Goal: Task Accomplishment & Management: Manage account settings

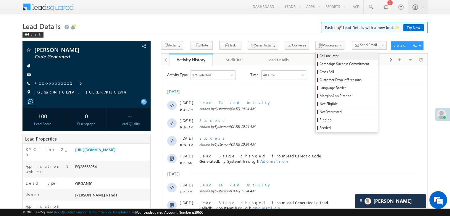
click at [322, 55] on span "Call me later" at bounding box center [347, 55] width 56 height 5
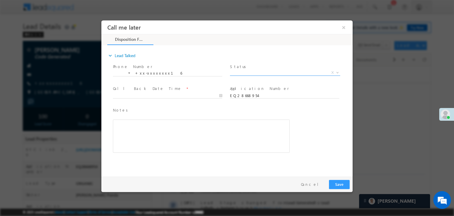
click at [276, 73] on span "X" at bounding box center [285, 73] width 110 height 6
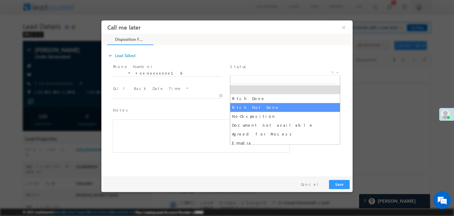
select select "Pitch Not Done"
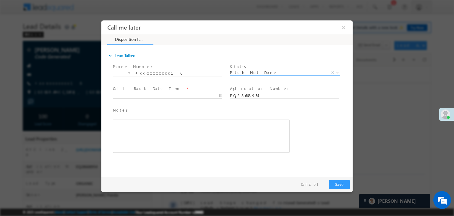
type input "09/11/25 11:55 AM"
click at [182, 95] on input "09/11/25 11:55 AM" at bounding box center [167, 96] width 109 height 6
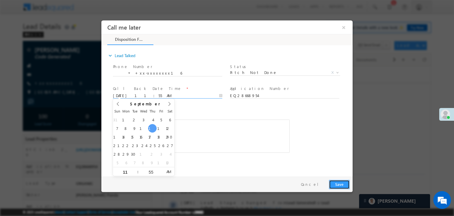
click at [338, 183] on button "Save" at bounding box center [339, 184] width 21 height 9
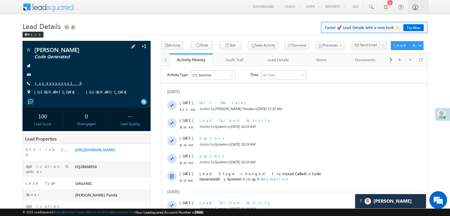
click at [49, 84] on link "+xx-xxxxxxxx16" at bounding box center [57, 82] width 47 height 5
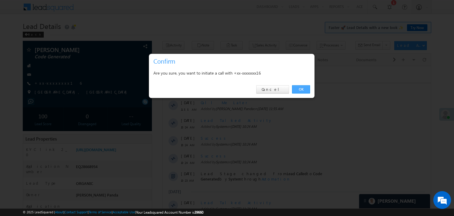
click at [301, 87] on link "OK" at bounding box center [301, 89] width 18 height 8
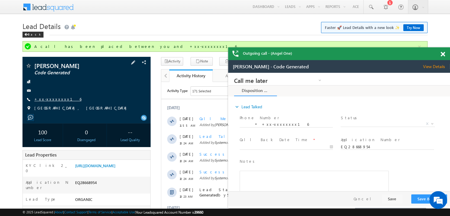
click at [47, 98] on link "+xx-xxxxxxxx16" at bounding box center [57, 98] width 47 height 5
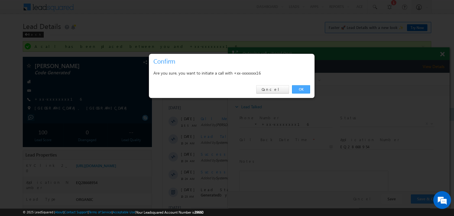
click at [297, 88] on link "OK" at bounding box center [301, 89] width 18 height 8
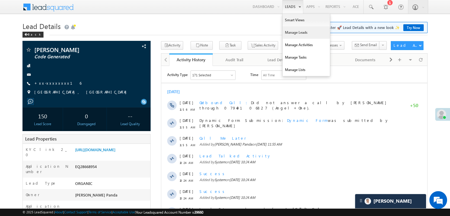
click at [290, 32] on link "Manage Leads" at bounding box center [305, 32] width 47 height 12
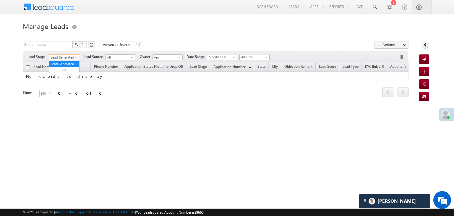
click at [77, 58] on span at bounding box center [76, 58] width 5 height 5
click at [65, 62] on link "All" at bounding box center [64, 63] width 30 height 5
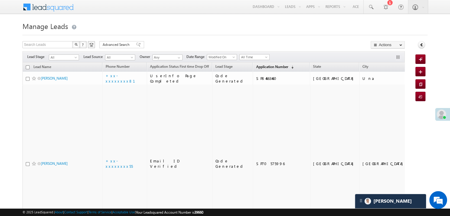
click at [263, 67] on span "Application Number" at bounding box center [272, 66] width 32 height 4
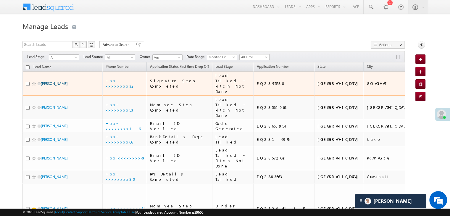
click at [52, 86] on link "dipjyoti bhuyan" at bounding box center [54, 83] width 27 height 4
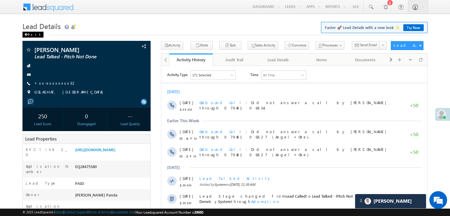
click at [29, 35] on div "Back" at bounding box center [32, 35] width 21 height 6
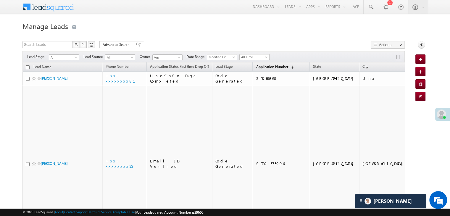
click at [260, 65] on span "Application Number" at bounding box center [272, 66] width 32 height 4
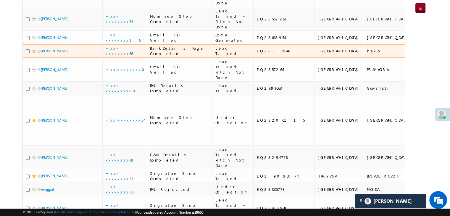
scroll to position [118, 0]
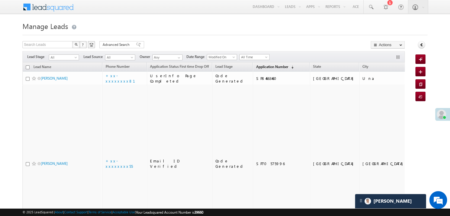
click at [257, 66] on span "Application Number" at bounding box center [272, 66] width 32 height 4
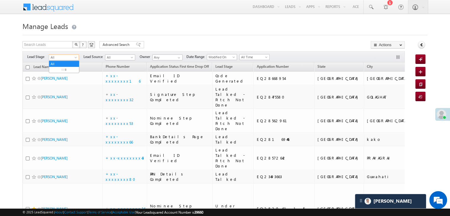
click at [76, 56] on span at bounding box center [76, 58] width 5 height 5
click at [62, 69] on link "Lead Generated" at bounding box center [64, 69] width 30 height 5
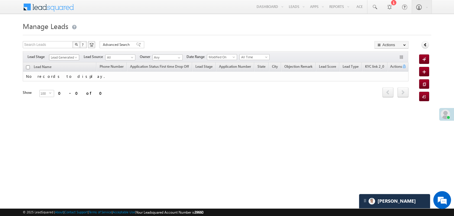
click at [76, 58] on span at bounding box center [76, 58] width 5 height 5
click at [61, 61] on link "All" at bounding box center [64, 63] width 30 height 5
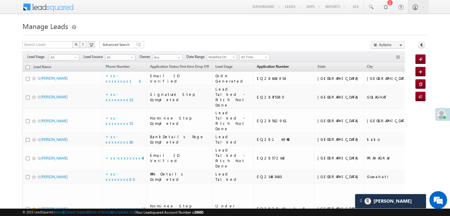
click at [256, 66] on span "Application Number" at bounding box center [272, 66] width 32 height 4
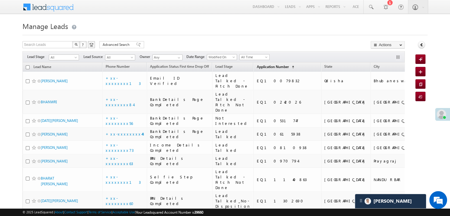
click at [256, 66] on span "Application Number" at bounding box center [272, 66] width 32 height 4
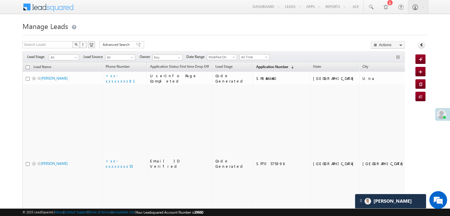
click at [256, 66] on span "Application Number" at bounding box center [272, 66] width 32 height 4
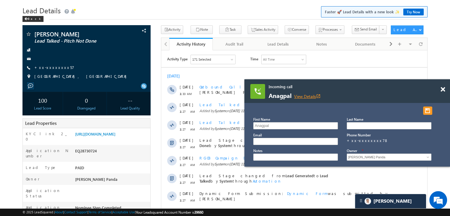
click at [306, 96] on link "View Details open_in_new" at bounding box center [307, 96] width 27 height 6
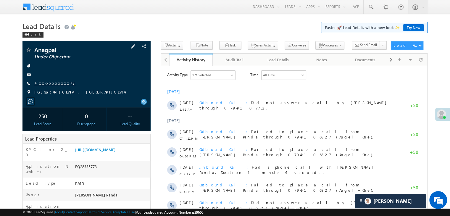
click at [51, 82] on link "+xx-xxxxxxxx78" at bounding box center [55, 82] width 42 height 5
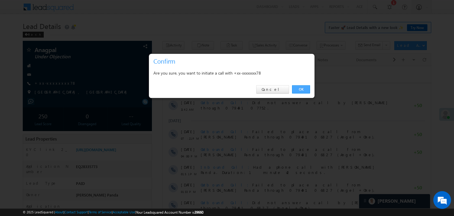
click at [301, 87] on link "OK" at bounding box center [301, 89] width 18 height 8
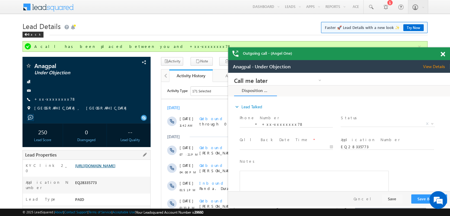
click at [104, 168] on link "[URL][DOMAIN_NAME]" at bounding box center [95, 165] width 40 height 5
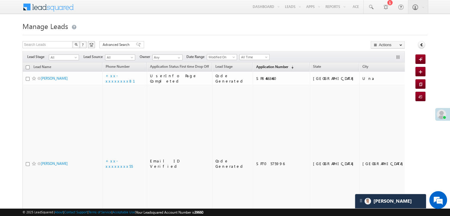
click at [256, 65] on span "Application Number" at bounding box center [272, 66] width 32 height 4
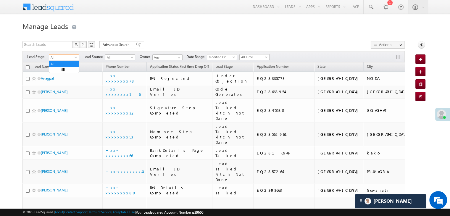
click at [74, 58] on span at bounding box center [76, 58] width 5 height 5
click at [64, 71] on link "Lead Generated" at bounding box center [64, 69] width 30 height 5
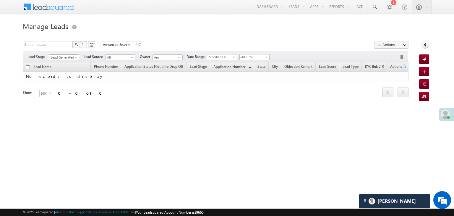
click at [76, 59] on span at bounding box center [76, 58] width 5 height 5
click at [64, 62] on link "All" at bounding box center [64, 63] width 30 height 5
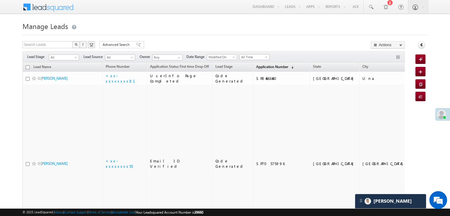
click at [256, 65] on span "Application Number" at bounding box center [272, 66] width 32 height 4
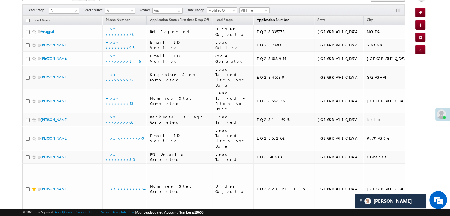
scroll to position [59, 0]
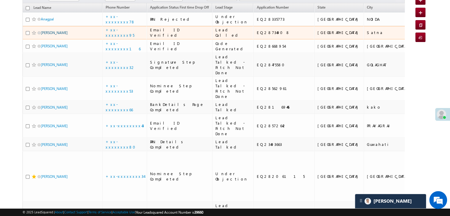
click at [51, 35] on link "[PERSON_NAME]" at bounding box center [54, 32] width 27 height 4
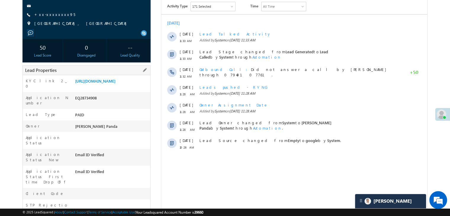
scroll to position [30, 0]
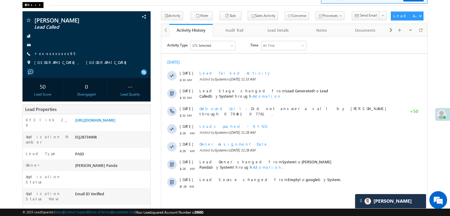
click at [29, 3] on div "Back" at bounding box center [32, 5] width 21 height 6
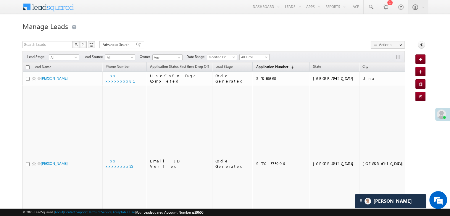
click at [256, 67] on span "Application Number" at bounding box center [272, 66] width 32 height 4
click at [256, 66] on span "Application Number" at bounding box center [272, 66] width 32 height 4
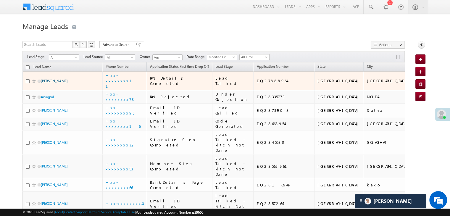
click at [51, 83] on link "[PERSON_NAME]" at bounding box center [54, 81] width 27 height 4
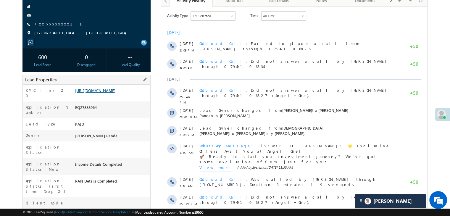
click at [115, 93] on link "https://angelbroking1-pk3em7sa.customui-test.leadsquared.com?leadId=07cedac2-9c…" at bounding box center [95, 90] width 40 height 5
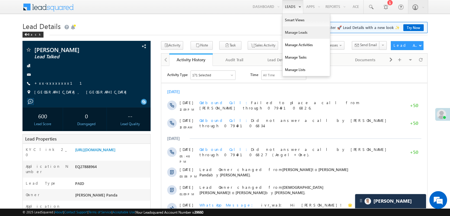
click at [290, 32] on link "Manage Leads" at bounding box center [305, 32] width 47 height 12
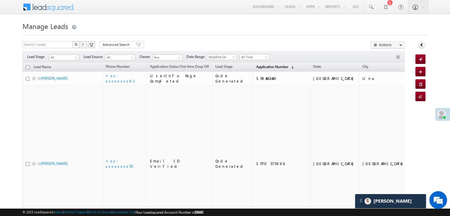
click at [256, 66] on span "Application Number" at bounding box center [272, 66] width 32 height 4
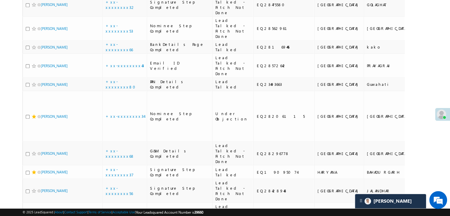
scroll to position [325, 0]
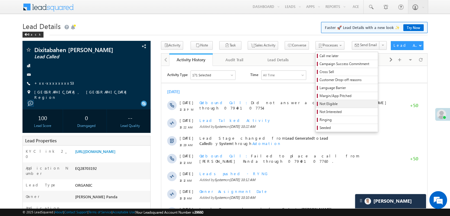
click at [321, 101] on span "Not Eligible" at bounding box center [347, 103] width 56 height 5
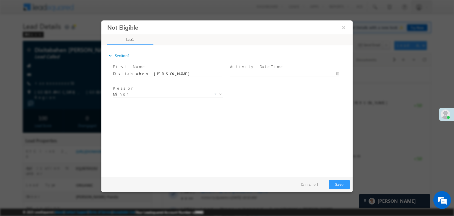
type input "09/11/25 12:29 PM"
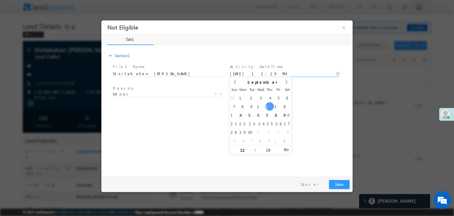
click at [276, 72] on input "09/11/25 12:29 PM" at bounding box center [284, 74] width 109 height 6
click at [221, 108] on div "expand_more Section1 First Name *" at bounding box center [228, 110] width 248 height 128
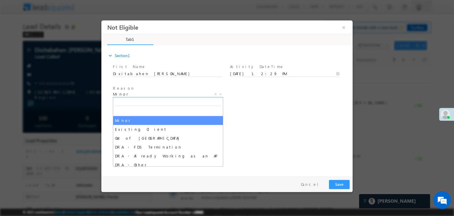
click at [200, 95] on span "Minor" at bounding box center [161, 93] width 96 height 5
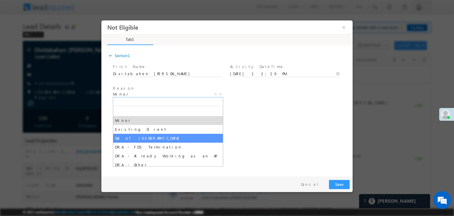
select select "Out of India"
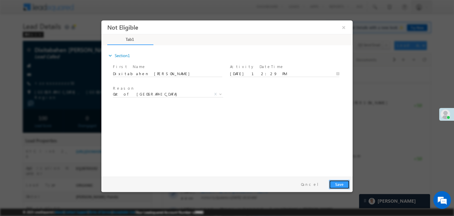
click at [339, 182] on button "Save" at bounding box center [339, 184] width 21 height 9
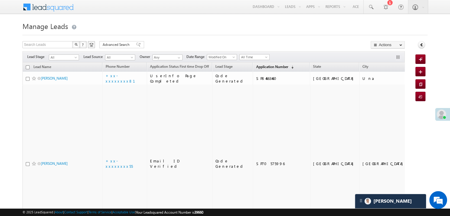
click at [256, 67] on span "Application Number" at bounding box center [272, 66] width 32 height 4
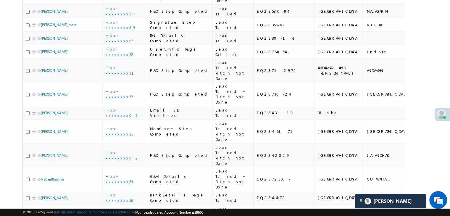
scroll to position [709, 0]
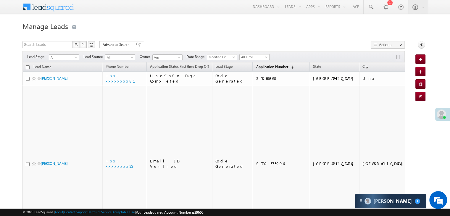
click at [257, 67] on span "Application Number" at bounding box center [272, 66] width 32 height 4
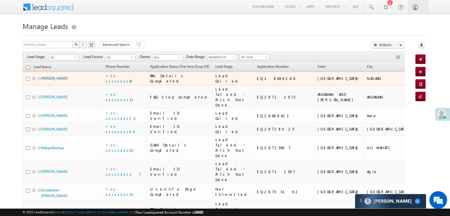
click at [53, 80] on link "[PERSON_NAME]" at bounding box center [54, 78] width 27 height 4
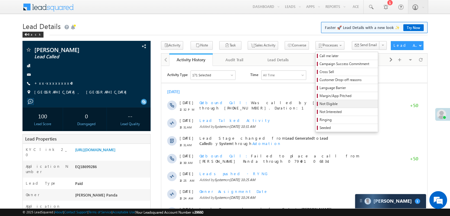
click at [319, 104] on span "Not Eligible" at bounding box center [347, 103] width 56 height 5
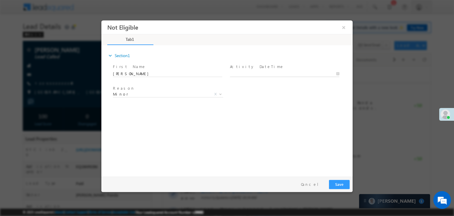
type input "09/11/25 12:35 PM"
click at [275, 73] on input "09/11/25 12:35 PM" at bounding box center [284, 74] width 109 height 6
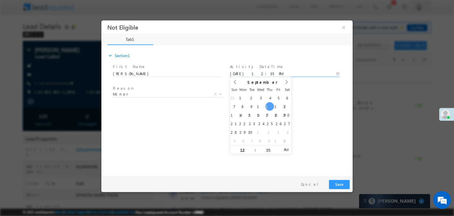
click at [310, 98] on div "Reason * Minor Existing Client Out of India DRA - FDS Termination DRA - Already…" at bounding box center [232, 95] width 241 height 22
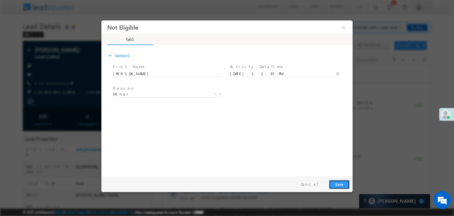
click at [340, 183] on button "Save" at bounding box center [339, 184] width 21 height 9
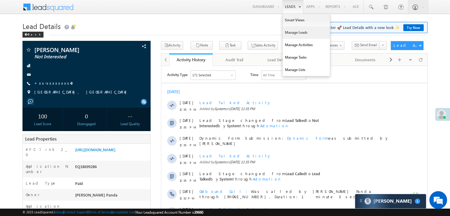
click at [293, 33] on link "Manage Leads" at bounding box center [305, 32] width 47 height 12
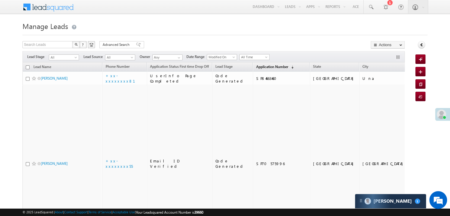
click at [265, 68] on span "Application Number" at bounding box center [272, 66] width 32 height 4
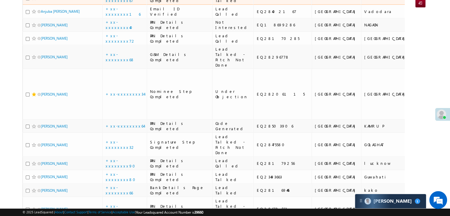
scroll to position [118, 0]
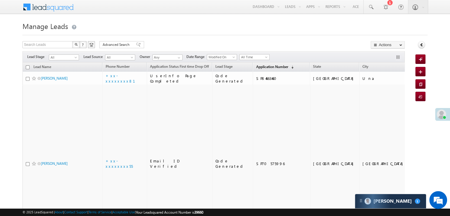
click at [261, 65] on span "Application Number" at bounding box center [272, 66] width 32 height 4
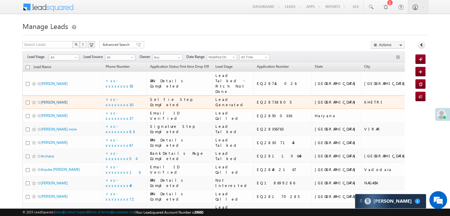
click at [57, 104] on link "Arvind Kumar" at bounding box center [54, 102] width 27 height 4
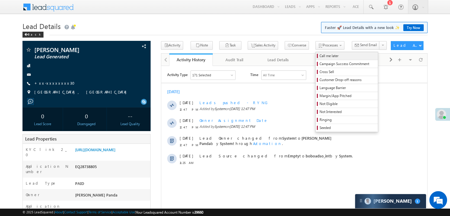
click at [319, 58] on span "Call me later" at bounding box center [347, 55] width 56 height 5
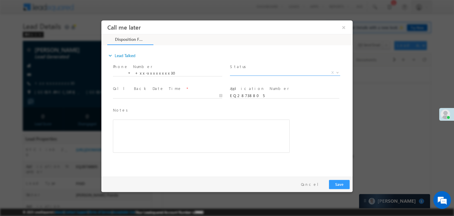
click at [277, 75] on span "Pitch Done Pitch Not Done No-Disposition Document not available Agreed for Proc…" at bounding box center [287, 73] width 115 height 7
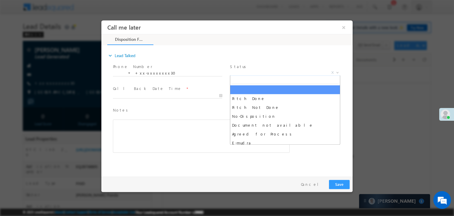
click at [276, 73] on span "X" at bounding box center [285, 73] width 110 height 6
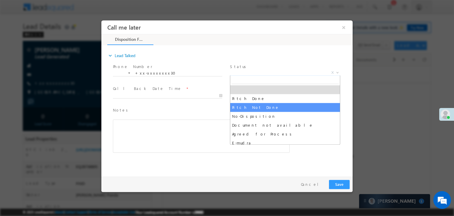
select select "Pitch Not Done"
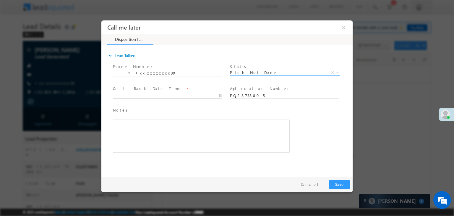
click at [198, 93] on input "text" at bounding box center [167, 96] width 109 height 6
type input "09/11/25 1:01 PM"
click at [339, 183] on button "Save" at bounding box center [339, 184] width 21 height 9
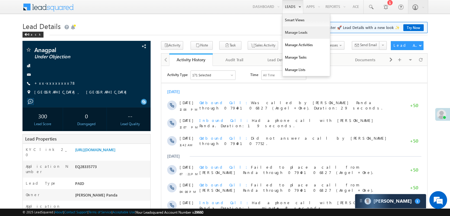
click at [295, 32] on link "Manage Leads" at bounding box center [305, 32] width 47 height 12
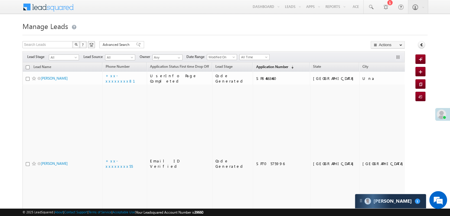
click at [256, 67] on span "Application Number" at bounding box center [272, 66] width 32 height 4
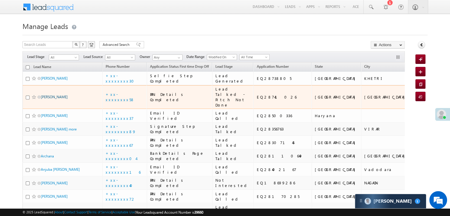
click at [52, 99] on link "[PERSON_NAME]" at bounding box center [54, 97] width 27 height 4
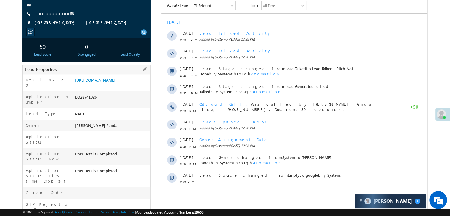
scroll to position [89, 0]
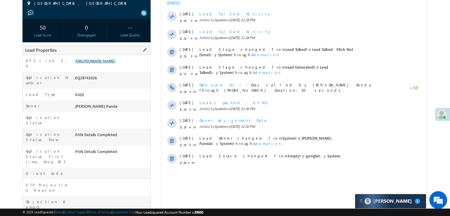
click at [115, 63] on link "[URL][DOMAIN_NAME]" at bounding box center [95, 60] width 40 height 5
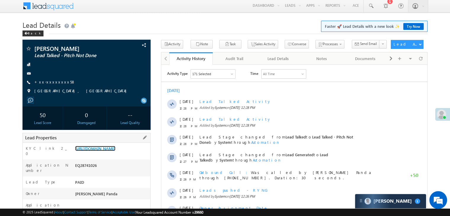
scroll to position [0, 0]
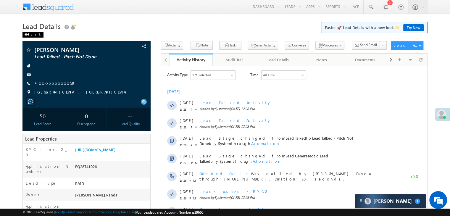
click at [26, 35] on span at bounding box center [26, 34] width 4 height 3
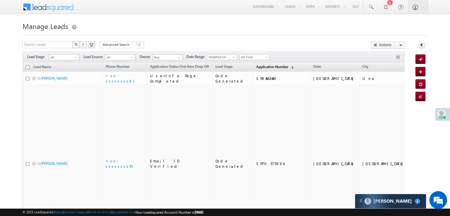
click at [259, 67] on span "Application Number" at bounding box center [272, 66] width 32 height 4
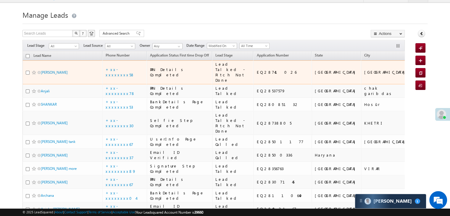
scroll to position [59, 0]
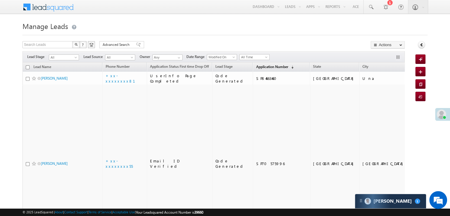
click at [257, 69] on span "Application Number" at bounding box center [272, 66] width 32 height 4
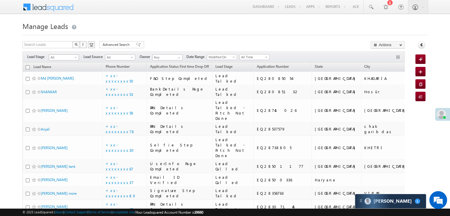
click at [76, 57] on span at bounding box center [76, 58] width 5 height 5
click at [64, 72] on link "Lead Generated" at bounding box center [64, 69] width 30 height 5
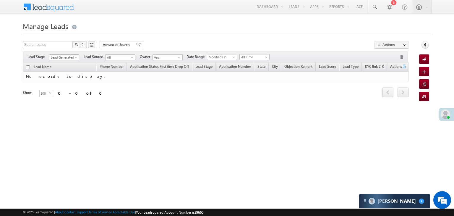
click at [78, 58] on span at bounding box center [76, 58] width 5 height 5
click at [62, 63] on link "All" at bounding box center [64, 63] width 30 height 5
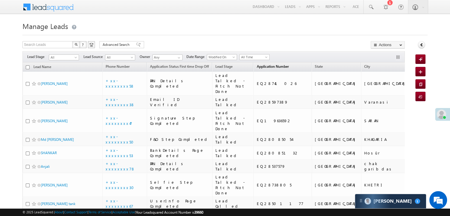
click at [256, 67] on span "Application Number" at bounding box center [272, 66] width 32 height 4
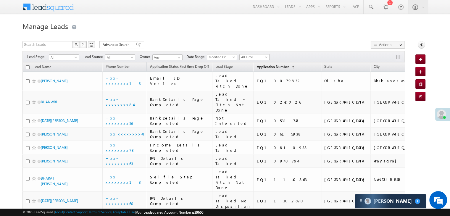
click at [256, 67] on span "Application Number" at bounding box center [272, 66] width 32 height 4
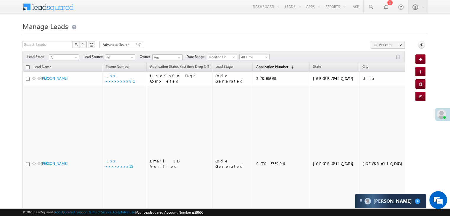
click at [256, 67] on span "Application Number" at bounding box center [272, 66] width 32 height 4
click at [257, 67] on span "Application Number" at bounding box center [272, 66] width 32 height 4
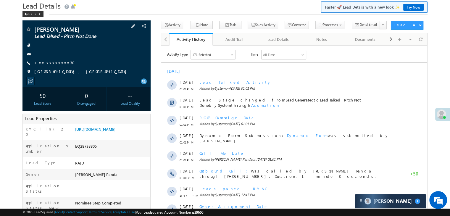
scroll to position [30, 0]
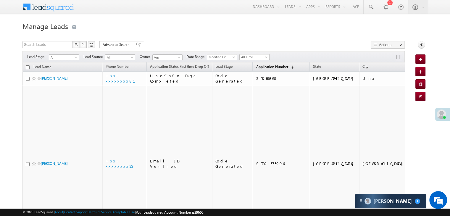
click at [256, 65] on span "Application Number" at bounding box center [272, 66] width 32 height 4
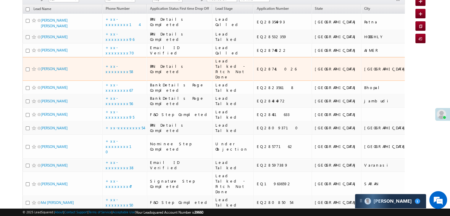
scroll to position [59, 0]
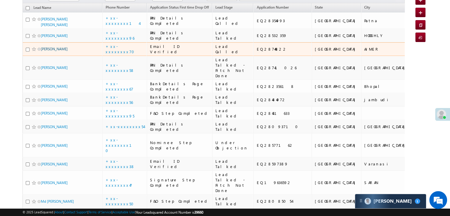
click at [48, 51] on link "[PERSON_NAME]" at bounding box center [54, 49] width 27 height 4
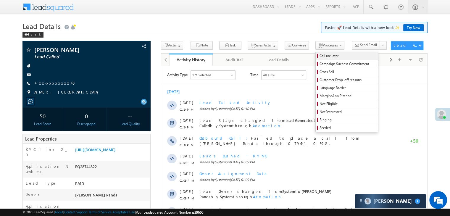
click at [319, 57] on span "Call me later" at bounding box center [347, 55] width 56 height 5
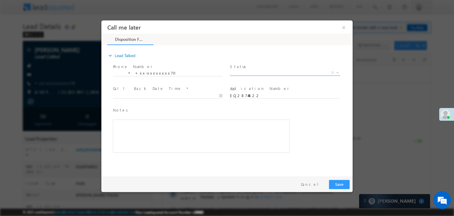
click at [277, 72] on span "X" at bounding box center [285, 73] width 110 height 6
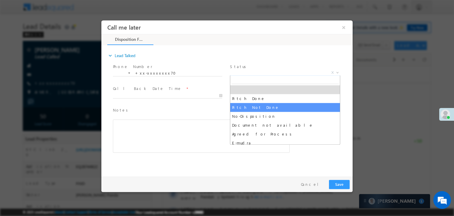
select select "Pitch Not Done"
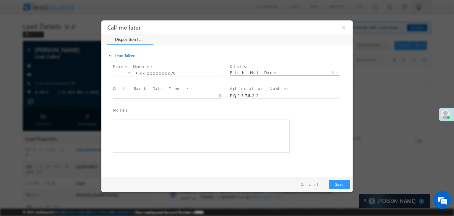
type input "09/11/25 1:16 PM"
click at [189, 97] on input "09/11/25 1:16 PM" at bounding box center [167, 96] width 109 height 6
click at [341, 185] on button "Save" at bounding box center [339, 184] width 21 height 9
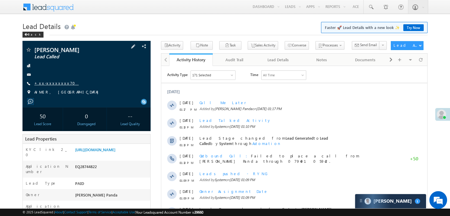
click at [49, 83] on link "+xx-xxxxxxxx70" at bounding box center [56, 82] width 44 height 5
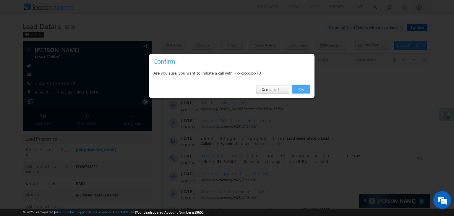
click at [300, 88] on link "OK" at bounding box center [301, 89] width 18 height 8
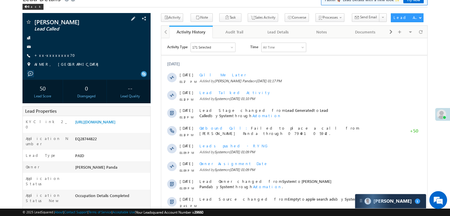
scroll to position [59, 0]
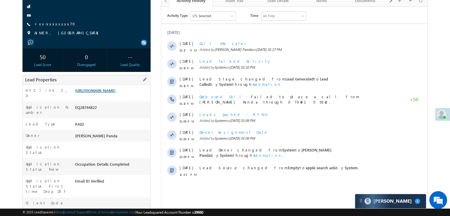
click at [115, 93] on link "[URL][DOMAIN_NAME]" at bounding box center [95, 90] width 40 height 5
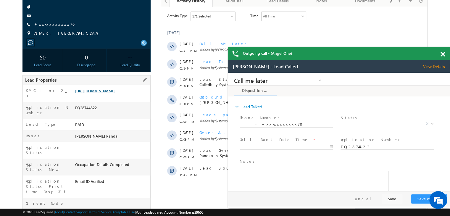
scroll to position [0, 0]
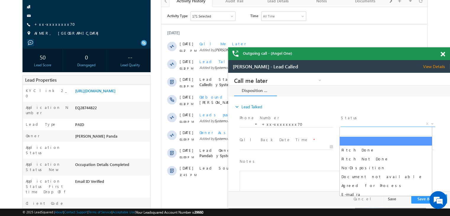
click at [381, 124] on span "X" at bounding box center [387, 124] width 94 height 6
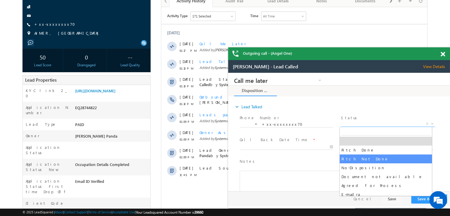
drag, startPoint x: 365, startPoint y: 161, endPoint x: 327, endPoint y: 150, distance: 40.0
select select "Pitch Not Done"
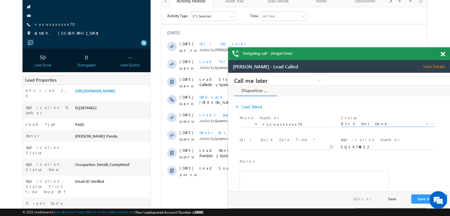
type input "09/11/25 1:17 PM"
click at [313, 145] on input "09/11/25 1:17 PM" at bounding box center [285, 147] width 93 height 6
click at [422, 199] on button "Save & Close" at bounding box center [429, 198] width 36 height 9
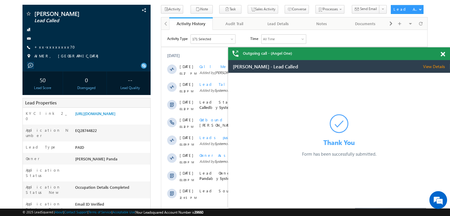
scroll to position [16, 0]
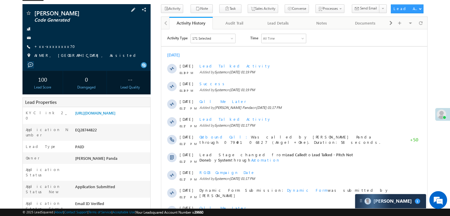
scroll to position [89, 0]
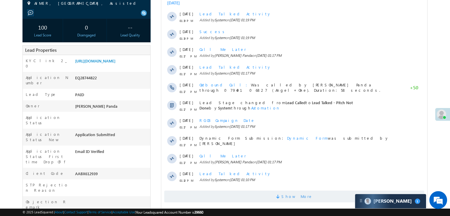
click at [296, 194] on span "Show More" at bounding box center [296, 196] width 31 height 12
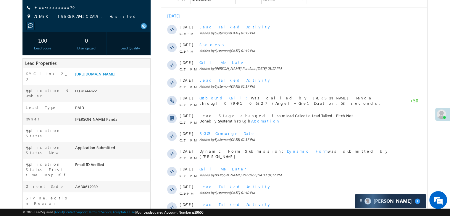
scroll to position [0, 0]
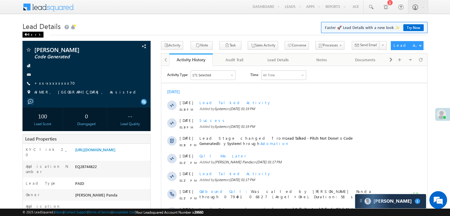
click at [27, 34] on span at bounding box center [26, 34] width 4 height 3
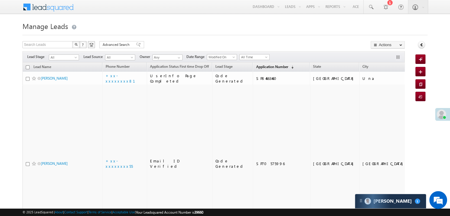
click at [257, 70] on link "Application Number (sorted descending)" at bounding box center [274, 67] width 43 height 8
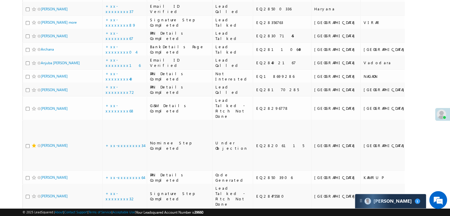
scroll to position [384, 0]
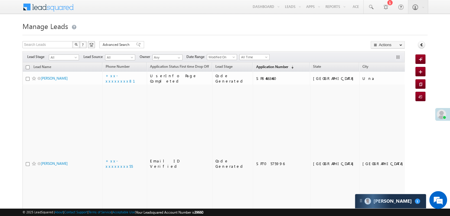
click at [259, 67] on span "Application Number" at bounding box center [272, 66] width 32 height 4
click at [257, 67] on span "Application Number" at bounding box center [272, 66] width 32 height 4
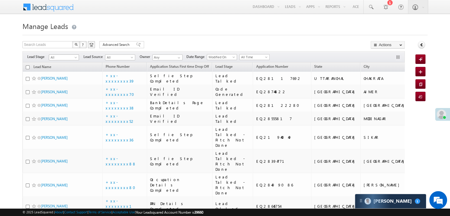
click at [75, 58] on span at bounding box center [76, 58] width 5 height 5
click at [69, 70] on link "Lead Generated" at bounding box center [64, 69] width 30 height 5
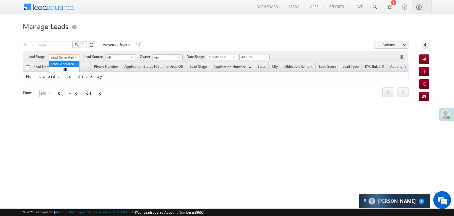
click at [77, 58] on span at bounding box center [76, 58] width 5 height 5
click at [61, 62] on link "All" at bounding box center [64, 63] width 30 height 5
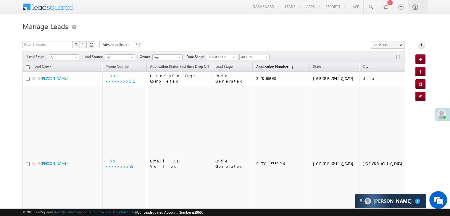
click at [256, 67] on span "Application Number" at bounding box center [272, 66] width 32 height 4
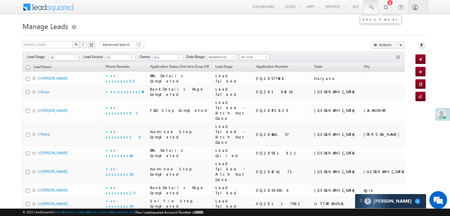
click at [372, 7] on span at bounding box center [370, 7] width 6 height 6
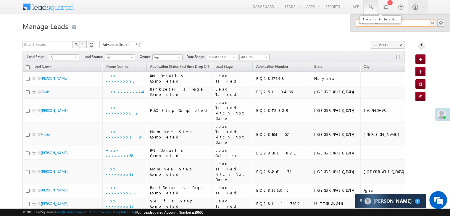
paste input "EQ28508668"
type input "EQ28508668"
click at [364, 32] on div "[PERSON_NAME]" at bounding box center [398, 31] width 79 height 7
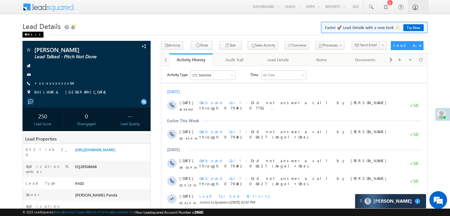
click at [27, 35] on span at bounding box center [26, 34] width 4 height 3
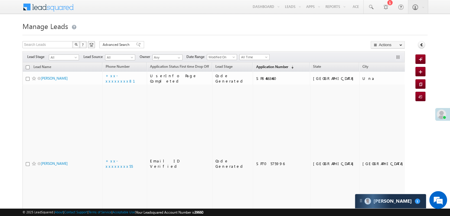
click at [259, 66] on span "Application Number" at bounding box center [272, 66] width 32 height 4
click at [256, 67] on span "Application Number" at bounding box center [272, 66] width 32 height 4
click at [264, 64] on link "Application Number (sorted descending)" at bounding box center [274, 67] width 43 height 8
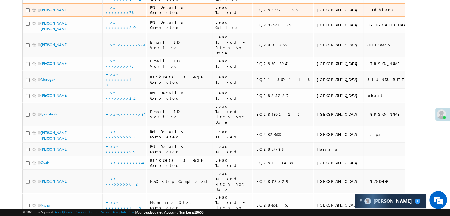
scroll to position [118, 0]
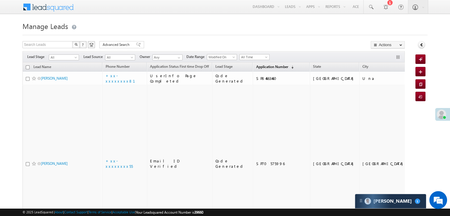
click at [262, 67] on span "Application Number" at bounding box center [272, 66] width 32 height 4
click at [256, 67] on span "Application Number" at bounding box center [272, 66] width 32 height 4
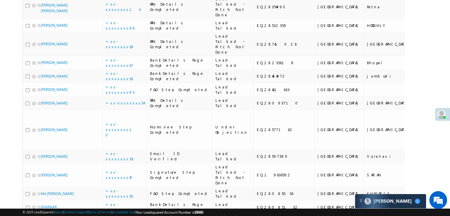
scroll to position [680, 0]
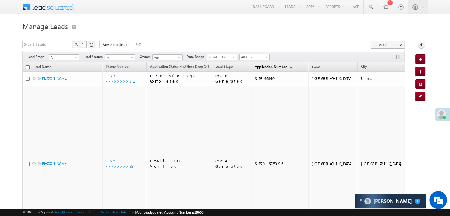
click at [262, 67] on span "Application Number" at bounding box center [270, 66] width 32 height 4
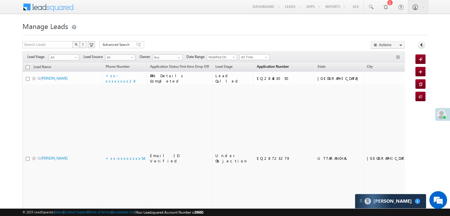
click at [257, 65] on span "Application Number" at bounding box center [272, 66] width 32 height 4
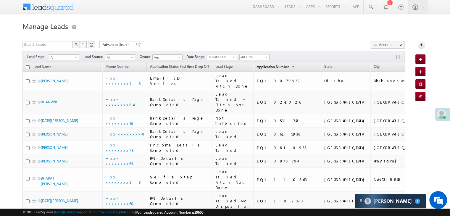
click at [257, 65] on span "Application Number" at bounding box center [272, 66] width 32 height 4
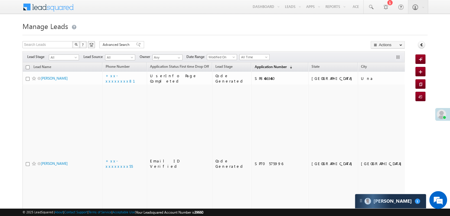
click at [257, 65] on span "Application Number" at bounding box center [270, 66] width 32 height 4
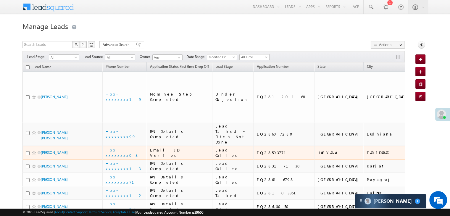
scroll to position [30, 0]
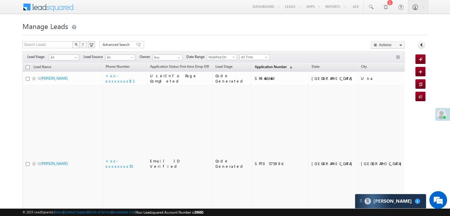
click at [262, 66] on span "Application Number" at bounding box center [270, 66] width 32 height 4
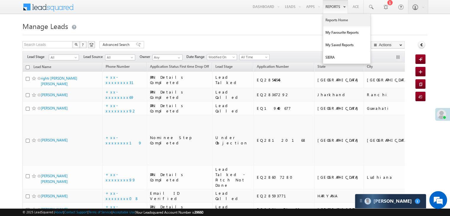
click at [335, 19] on link "Reports Home" at bounding box center [346, 20] width 47 height 12
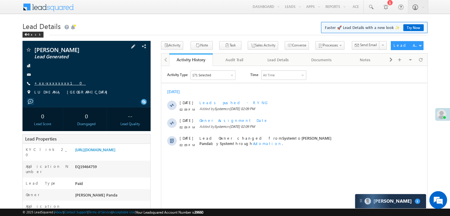
click at [51, 83] on link "+xx-xxxxxxxx10" at bounding box center [59, 82] width 51 height 5
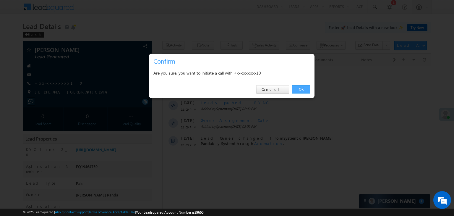
click at [299, 90] on link "OK" at bounding box center [301, 89] width 18 height 8
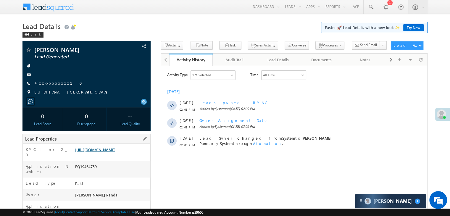
click at [115, 152] on link "[URL][DOMAIN_NAME]" at bounding box center [95, 149] width 40 height 5
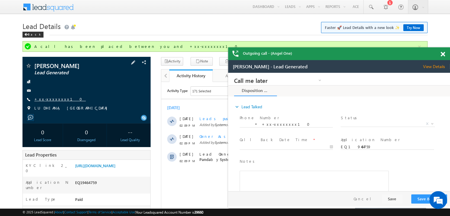
click at [55, 100] on link "+xx-xxxxxxxx10" at bounding box center [59, 98] width 51 height 5
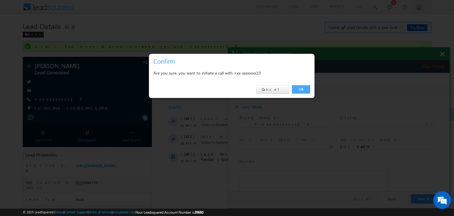
click at [303, 87] on link "OK" at bounding box center [301, 89] width 18 height 8
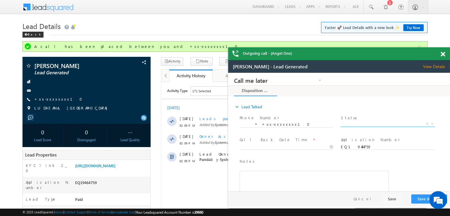
click at [369, 126] on span "X" at bounding box center [387, 124] width 94 height 6
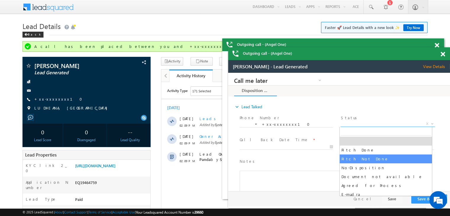
select select "Pitch Not Done"
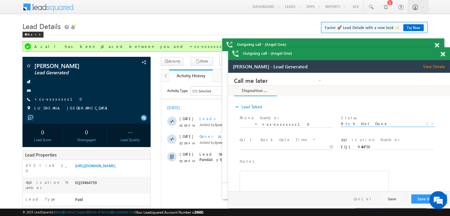
type input "09/11/25 2:11 PM"
click at [313, 145] on input "09/11/25 2:11 PM" at bounding box center [285, 147] width 93 height 6
click at [364, 163] on span "Notes *" at bounding box center [310, 161] width 142 height 7
click at [418, 198] on button "Save & Close" at bounding box center [429, 198] width 36 height 9
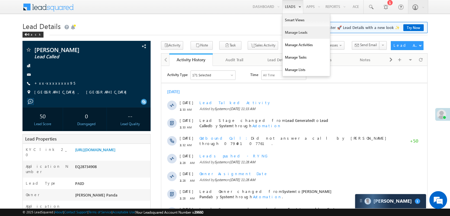
click at [290, 31] on link "Manage Leads" at bounding box center [305, 32] width 47 height 12
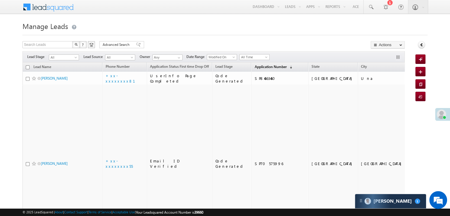
click at [255, 67] on span "Application Number" at bounding box center [270, 66] width 32 height 4
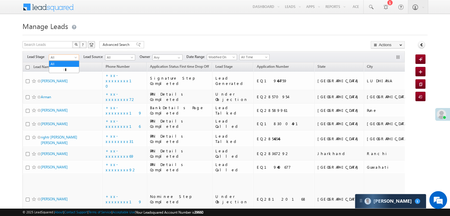
click at [76, 57] on span at bounding box center [76, 58] width 5 height 5
click at [63, 72] on link "Lead Generated" at bounding box center [64, 69] width 30 height 5
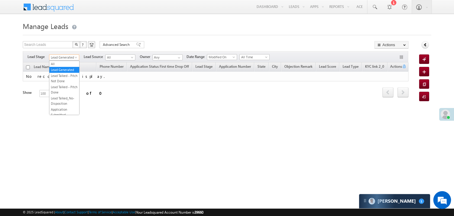
click at [74, 58] on span at bounding box center [76, 58] width 5 height 5
click at [63, 62] on link "All" at bounding box center [64, 63] width 30 height 5
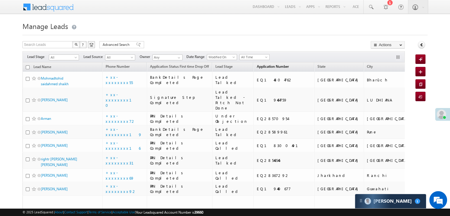
click at [267, 66] on span "Application Number" at bounding box center [272, 66] width 32 height 4
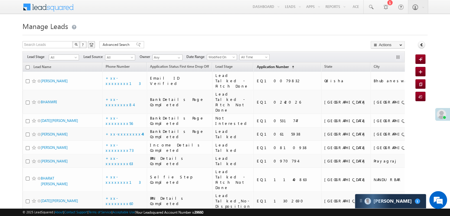
click at [266, 67] on span "Application Number" at bounding box center [272, 66] width 32 height 4
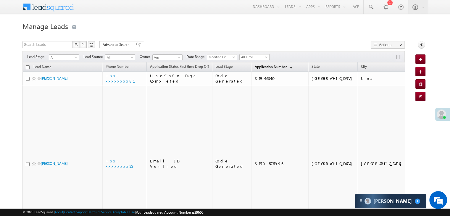
click at [266, 67] on span "Application Number" at bounding box center [270, 66] width 32 height 4
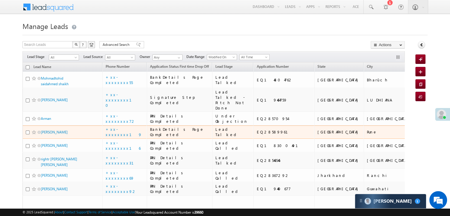
scroll to position [30, 0]
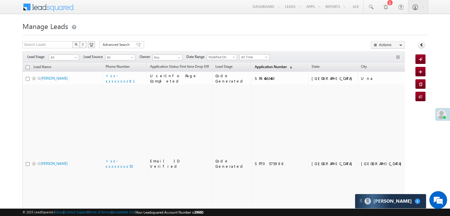
click at [257, 65] on span "Application Number" at bounding box center [270, 66] width 32 height 4
click at [262, 65] on span "Application Number" at bounding box center [270, 66] width 32 height 4
click at [258, 67] on span "Application Number" at bounding box center [270, 66] width 32 height 4
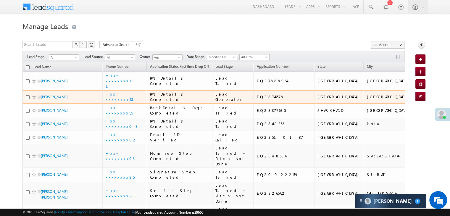
scroll to position [30, 0]
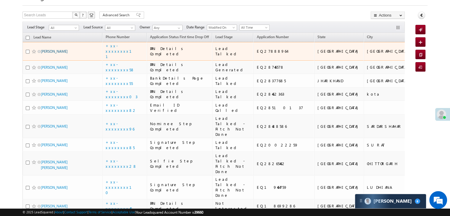
click at [50, 54] on link "[PERSON_NAME]" at bounding box center [54, 51] width 27 height 4
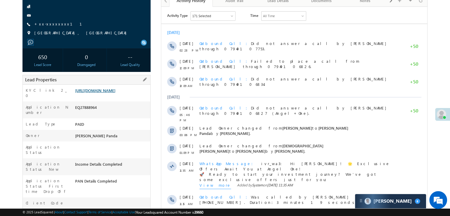
click at [112, 93] on link "https://angelbroking1-pk3em7sa.customui-test.leadsquared.com?leadId=07cedac2-9c…" at bounding box center [95, 90] width 40 height 5
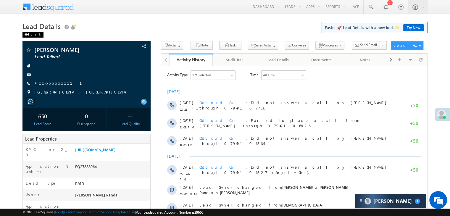
click at [31, 33] on div "Back" at bounding box center [32, 35] width 21 height 6
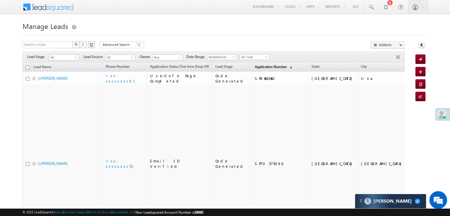
click at [260, 67] on span "Application Number" at bounding box center [270, 66] width 32 height 4
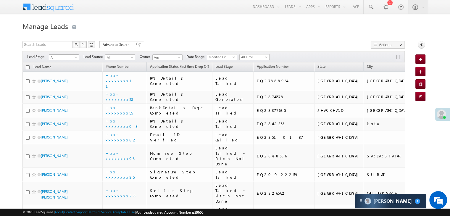
click at [74, 57] on span at bounding box center [76, 58] width 5 height 5
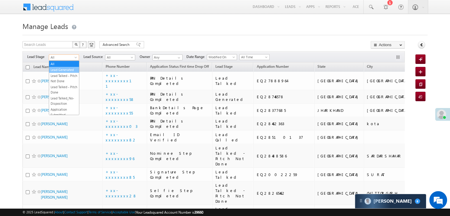
click at [66, 69] on link "Lead Generated" at bounding box center [64, 69] width 30 height 5
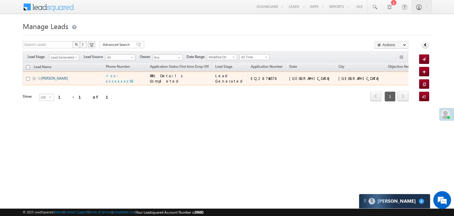
click at [63, 80] on link "[PERSON_NAME]" at bounding box center [54, 78] width 27 height 4
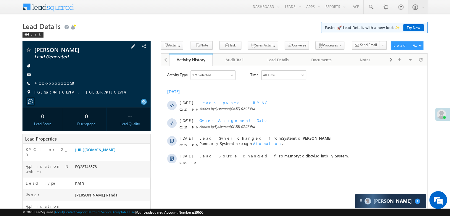
scroll to position [59, 0]
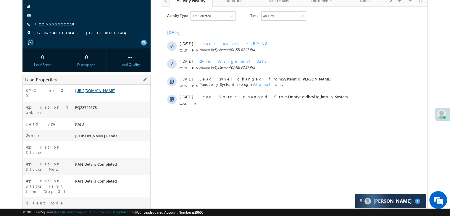
click at [114, 93] on link "[URL][DOMAIN_NAME]" at bounding box center [95, 90] width 40 height 5
click at [53, 24] on link "+xx-xxxxxxxx58" at bounding box center [54, 23] width 41 height 5
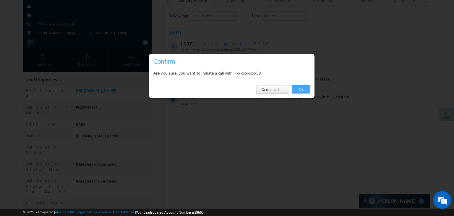
click at [301, 87] on link "OK" at bounding box center [301, 89] width 18 height 8
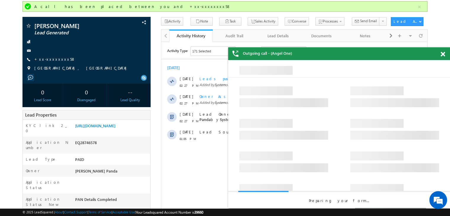
scroll to position [0, 0]
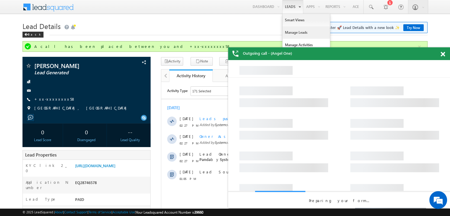
click at [296, 33] on link "Manage Leads" at bounding box center [305, 32] width 47 height 12
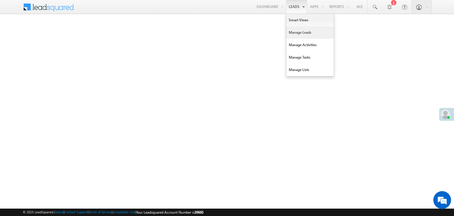
click at [296, 35] on link "Manage Leads" at bounding box center [309, 32] width 47 height 12
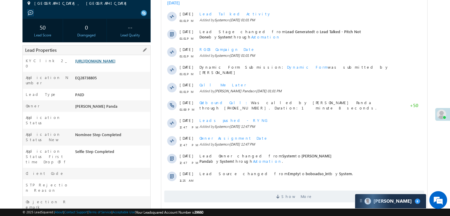
click at [114, 63] on link "[URL][DOMAIN_NAME]" at bounding box center [95, 60] width 40 height 5
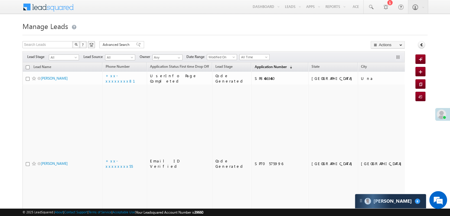
click at [266, 65] on span "Application Number" at bounding box center [270, 66] width 32 height 4
